Goal: Information Seeking & Learning: Learn about a topic

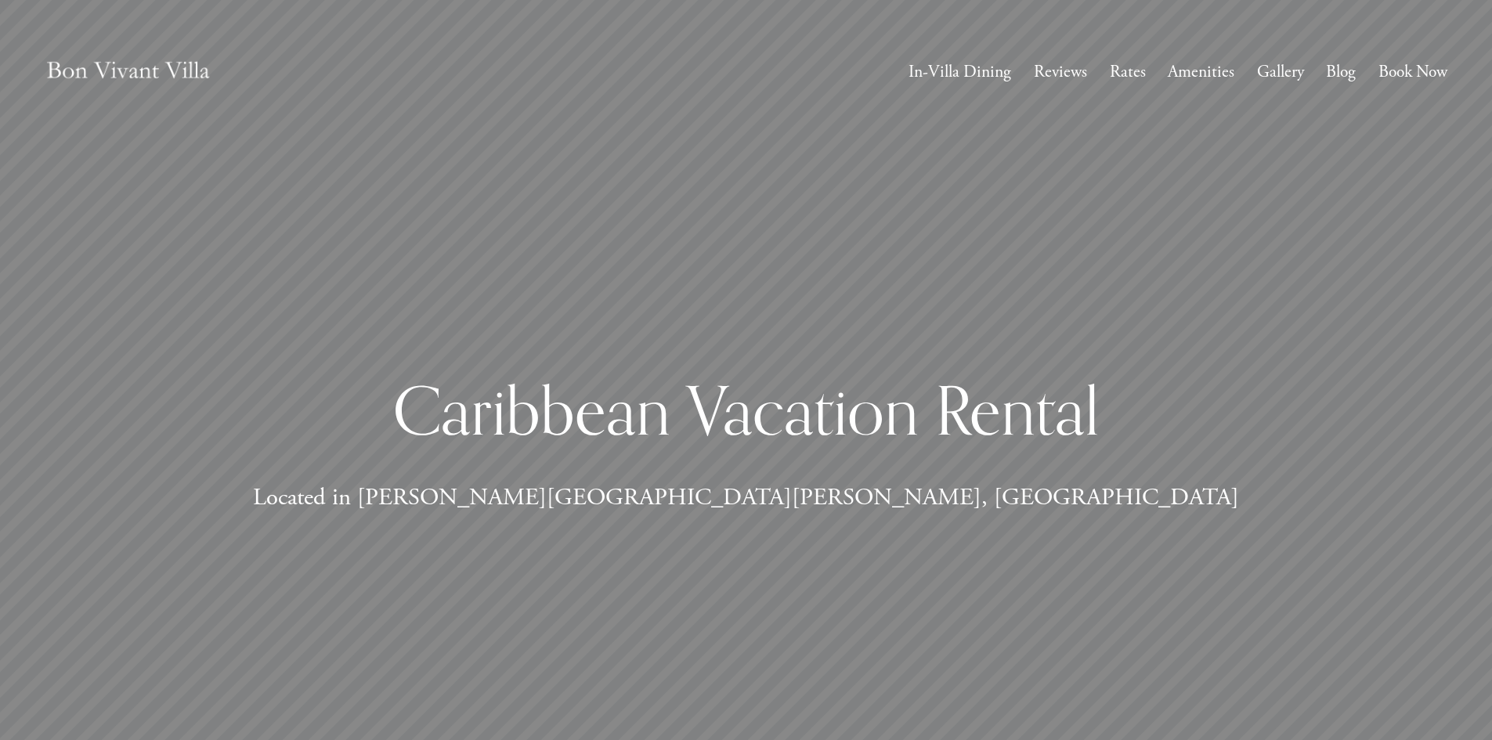
click at [1136, 71] on link "Rates" at bounding box center [1128, 72] width 36 height 31
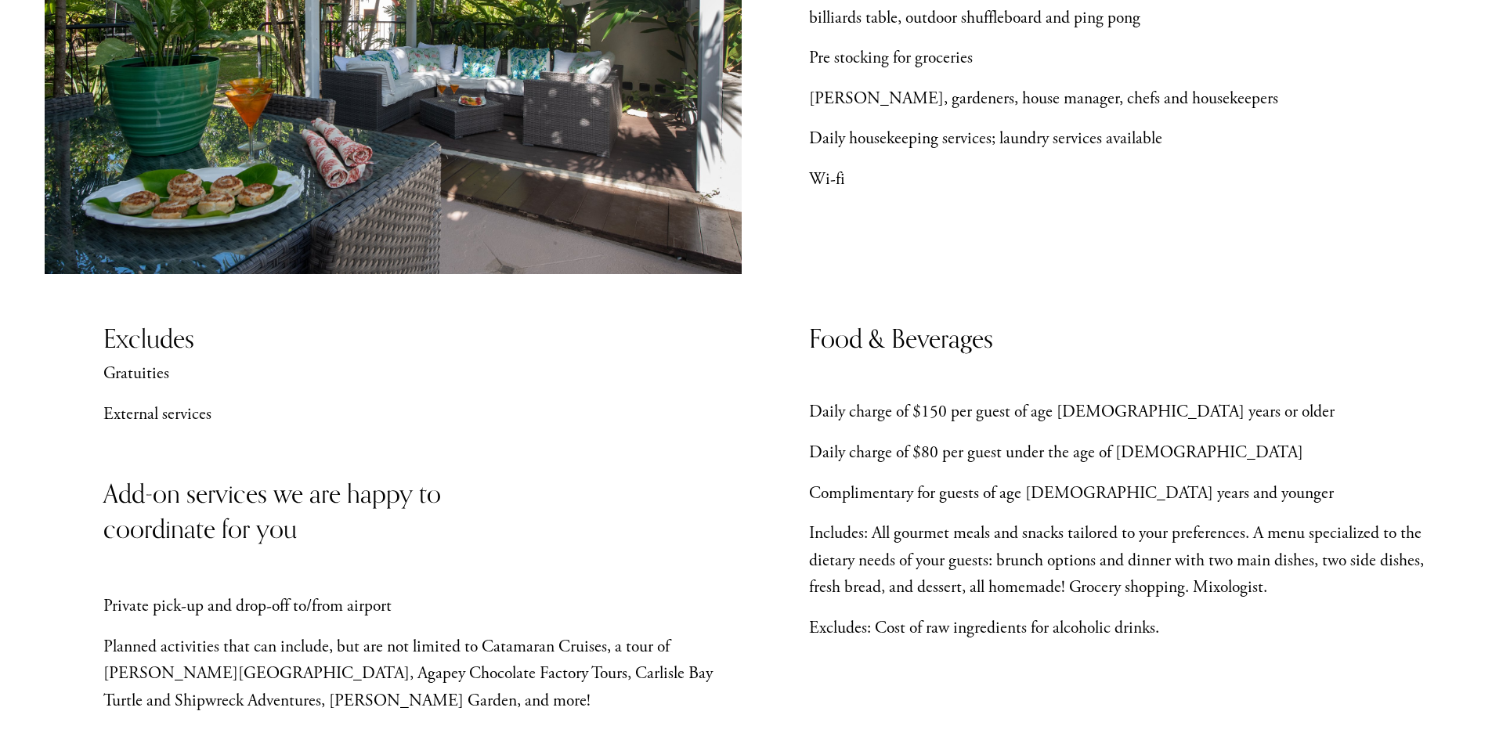
scroll to position [783, 0]
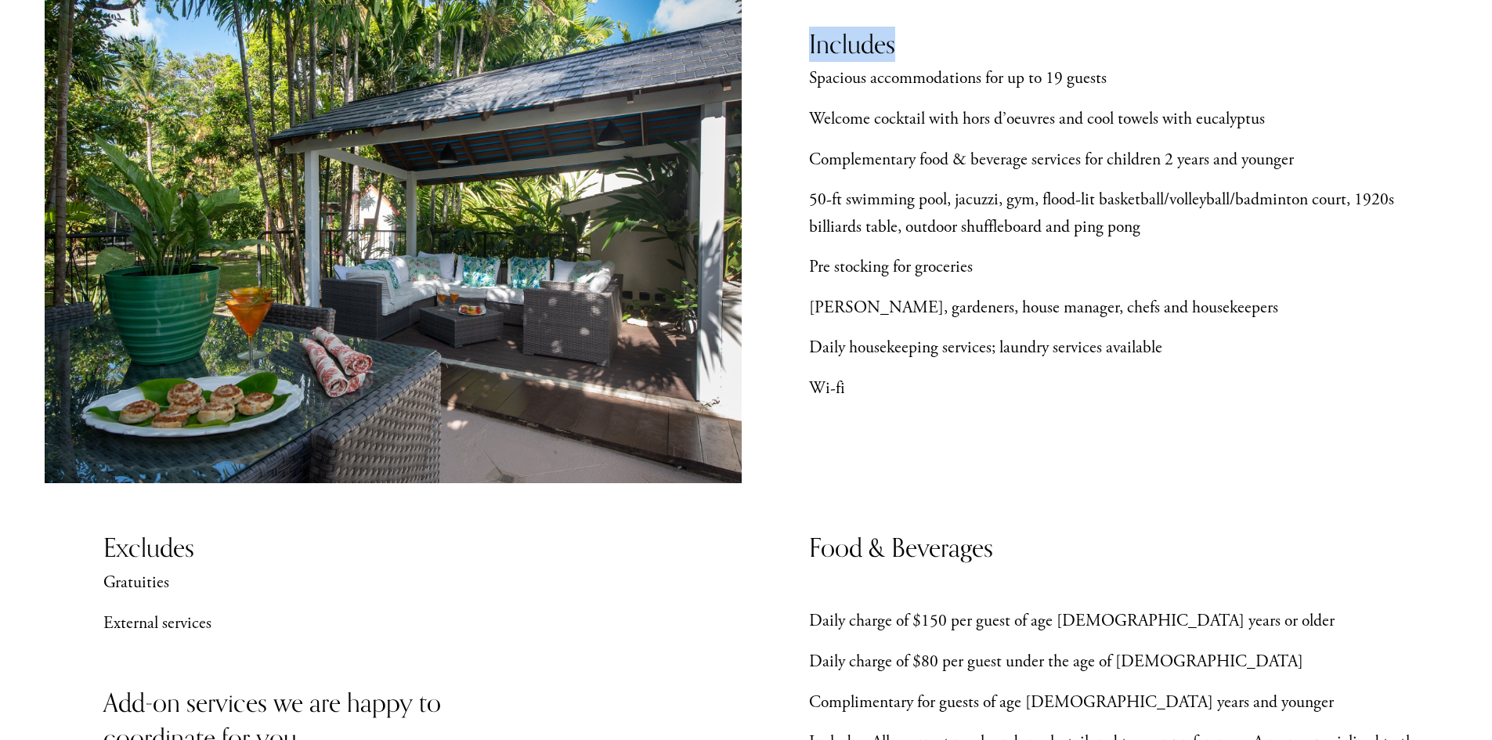
drag, startPoint x: 811, startPoint y: 79, endPoint x: 942, endPoint y: 95, distance: 132.5
click at [942, 95] on div "Includes" at bounding box center [981, 61] width 344 height 69
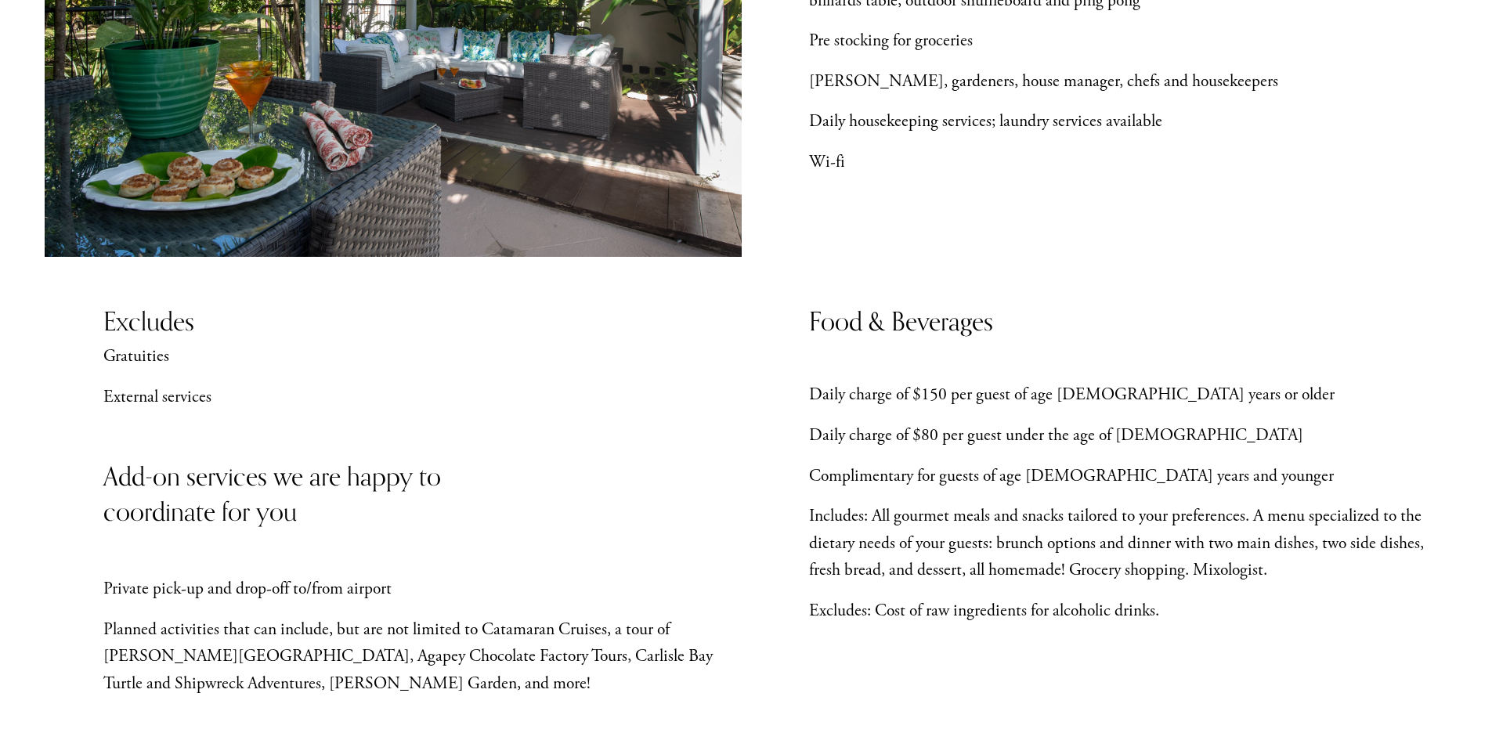
scroll to position [1018, 0]
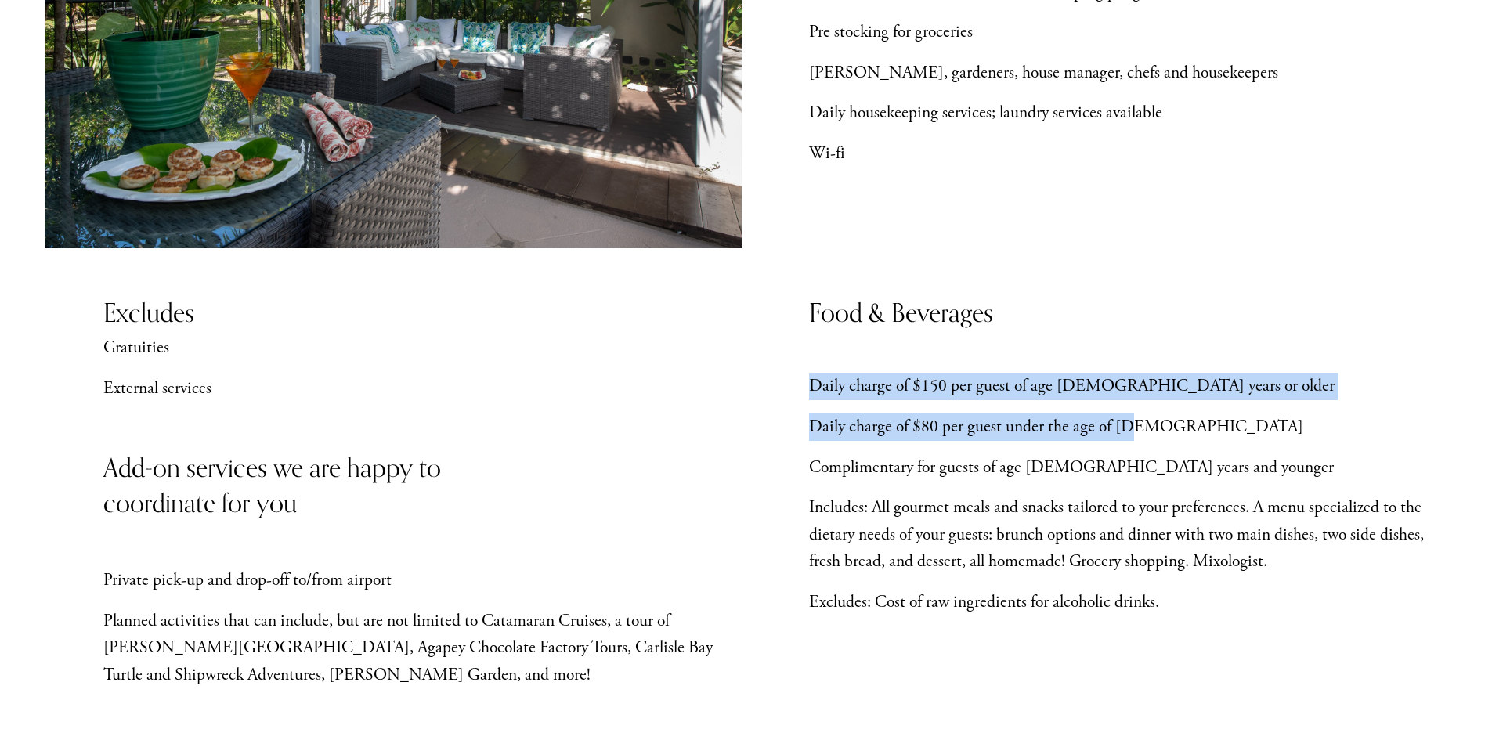
drag, startPoint x: 813, startPoint y: 385, endPoint x: 1157, endPoint y: 436, distance: 347.7
click at [1157, 436] on div "Daily charge of $150 per guest of age 10 years or older Daily charge of $80 per…" at bounding box center [1128, 514] width 639 height 283
click at [1157, 436] on p "Daily charge of $80 per guest under the age of 10" at bounding box center [1128, 427] width 639 height 27
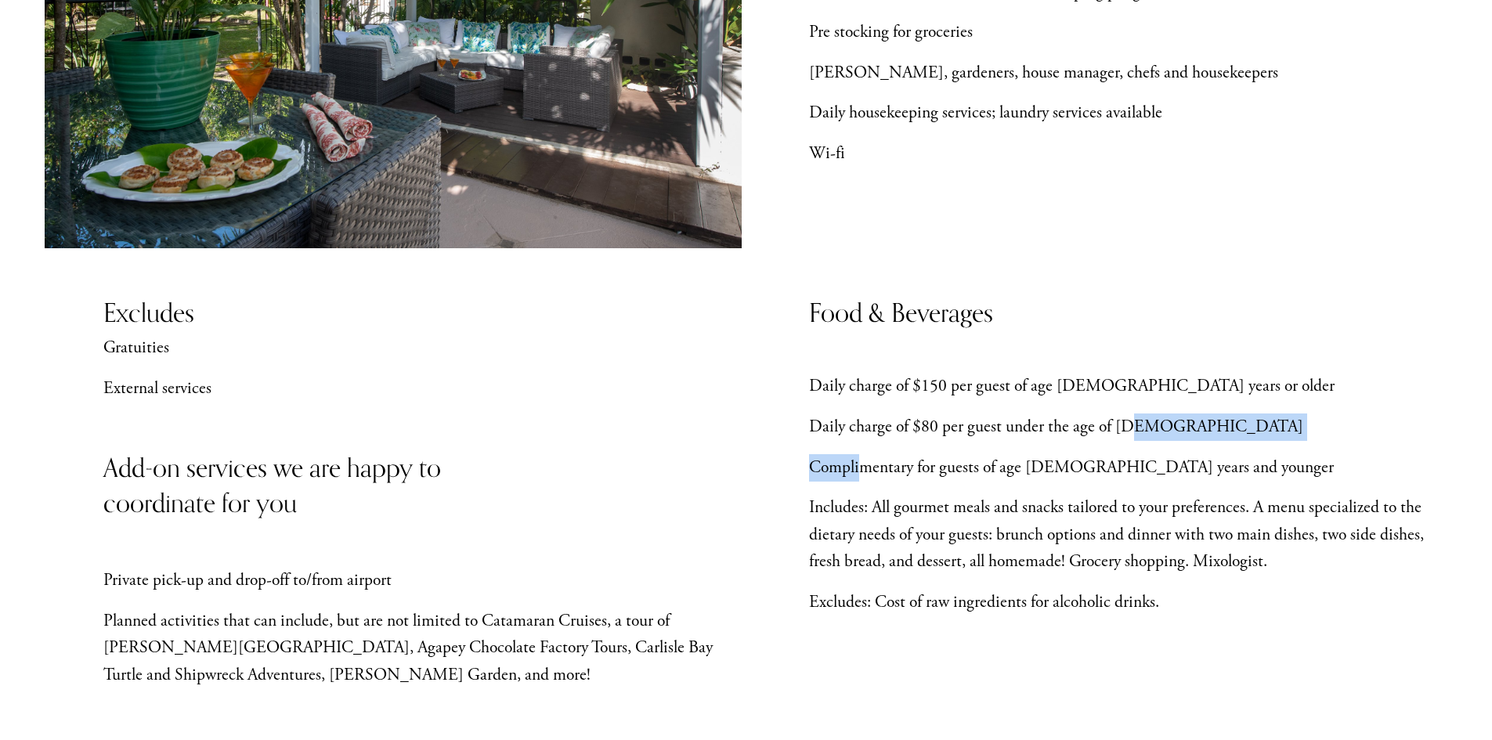
drag, startPoint x: 1134, startPoint y: 442, endPoint x: 859, endPoint y: 446, distance: 275.0
click at [859, 446] on div "Daily charge of $150 per guest of age 10 years or older Daily charge of $80 per…" at bounding box center [1128, 514] width 639 height 283
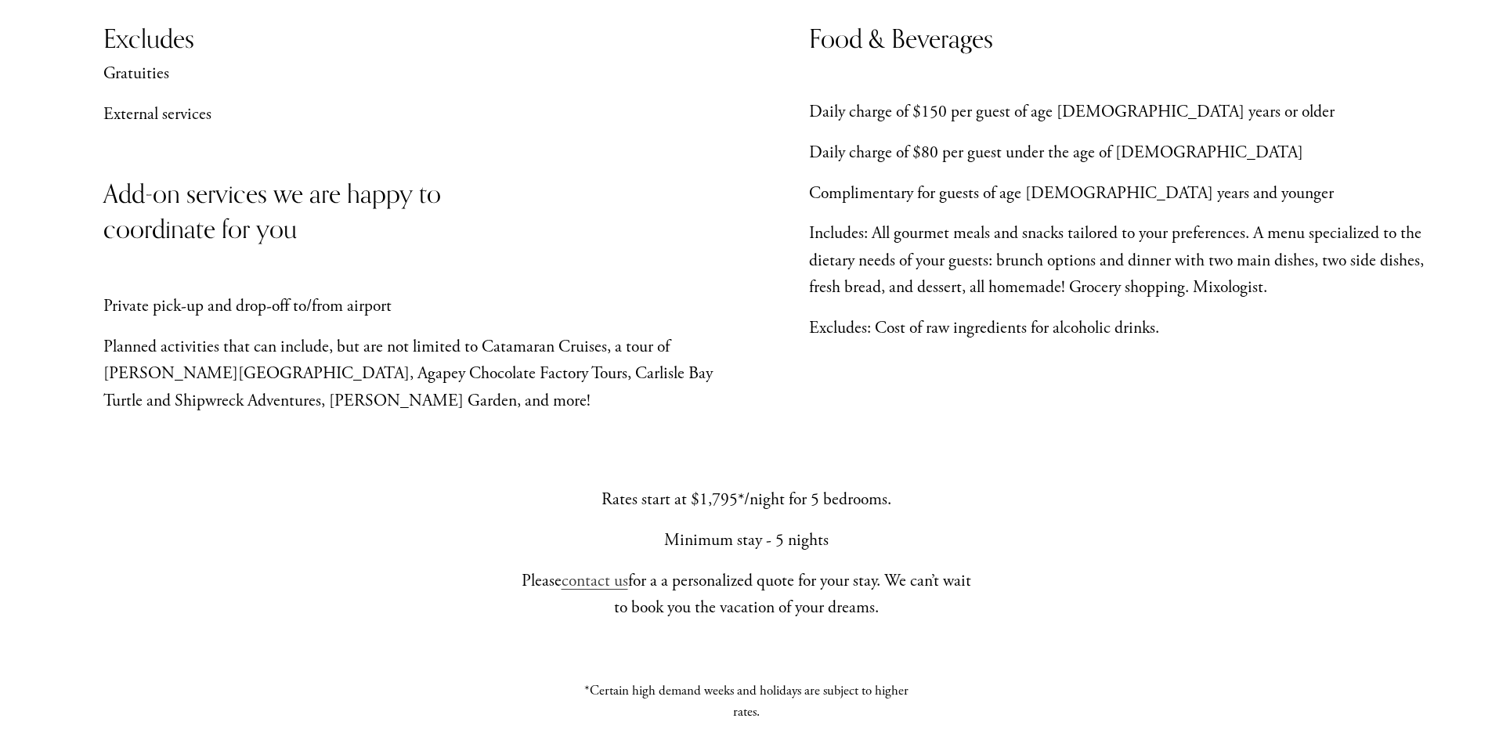
scroll to position [1410, 0]
